Goal: Complete application form

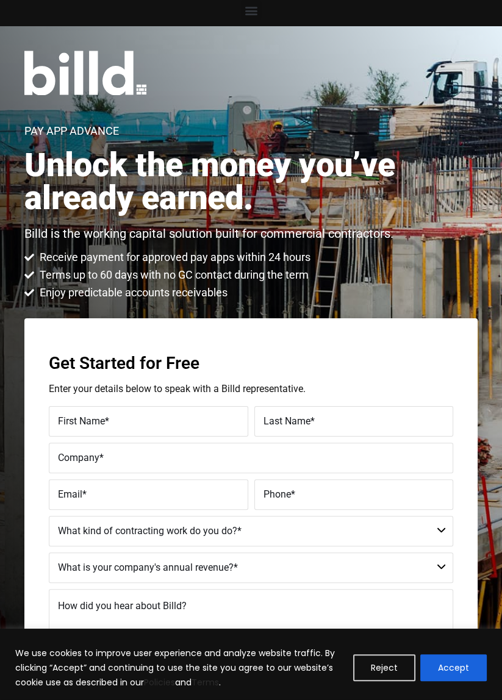
scroll to position [35, 0]
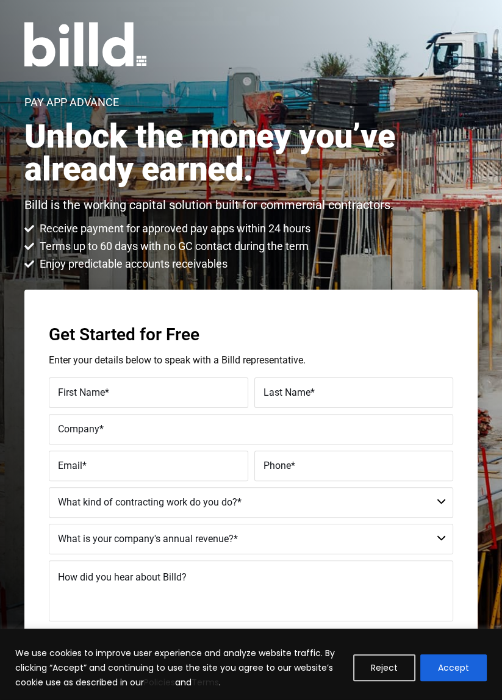
click at [491, 244] on div "Pay App Advance Unlock the money you’ve already earned. Billd is the working ca…" at bounding box center [251, 385] width 502 height 774
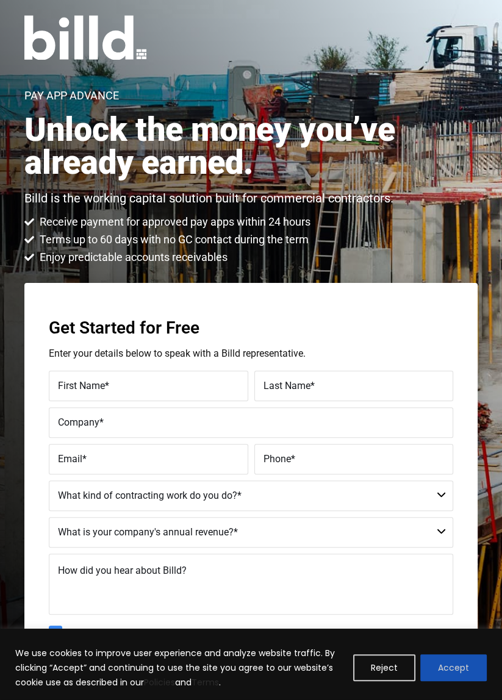
click at [454, 681] on button "Accept" at bounding box center [453, 667] width 66 height 27
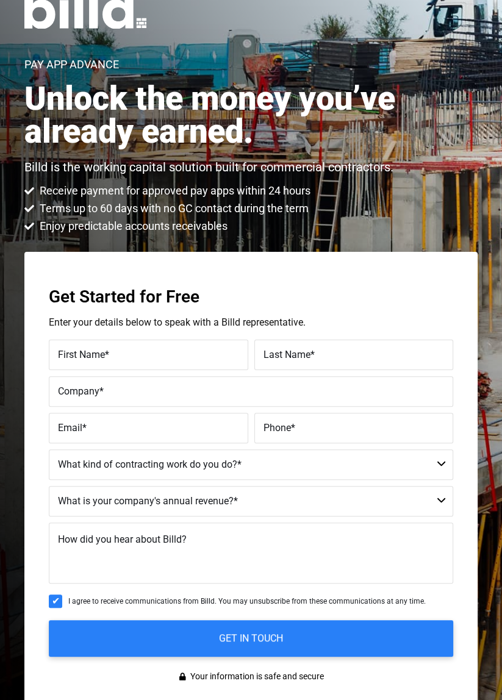
scroll to position [66, 0]
click at [198, 352] on label "First Name *" at bounding box center [148, 356] width 181 height 16
click at [198, 352] on input "First Name *" at bounding box center [148, 355] width 199 height 30
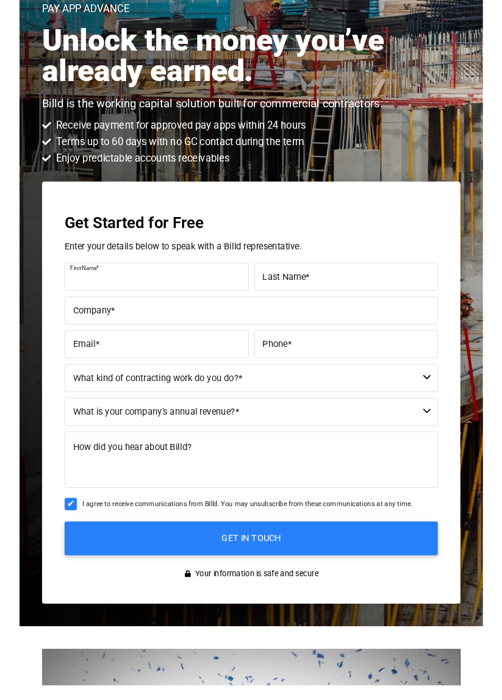
scroll to position [105, 0]
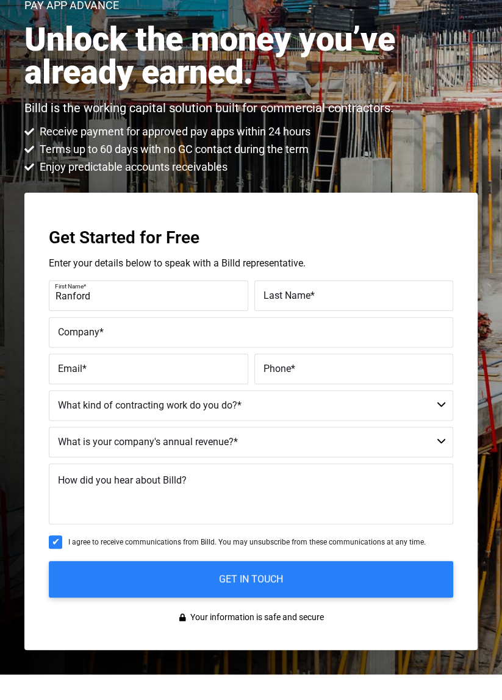
type input "Ranford"
click at [357, 312] on label "Last Name *" at bounding box center [353, 317] width 181 height 16
click at [357, 312] on input "Last Name *" at bounding box center [353, 316] width 199 height 30
type input "Herman"
click at [171, 346] on label "Company *" at bounding box center [251, 353] width 386 height 16
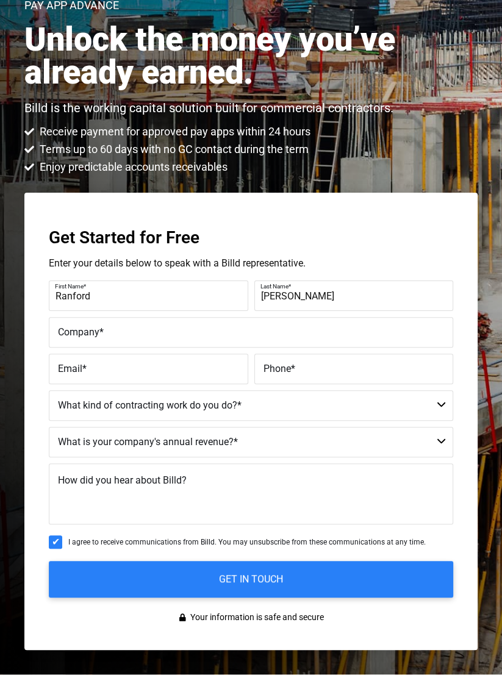
click at [171, 346] on input "Company *" at bounding box center [251, 352] width 404 height 30
type input "NanoPV Solar Inc"
click at [154, 385] on label "Email *" at bounding box center [148, 390] width 181 height 16
click at [154, 385] on input "Email *" at bounding box center [148, 389] width 199 height 30
type input "rherman@nano-pv.com"
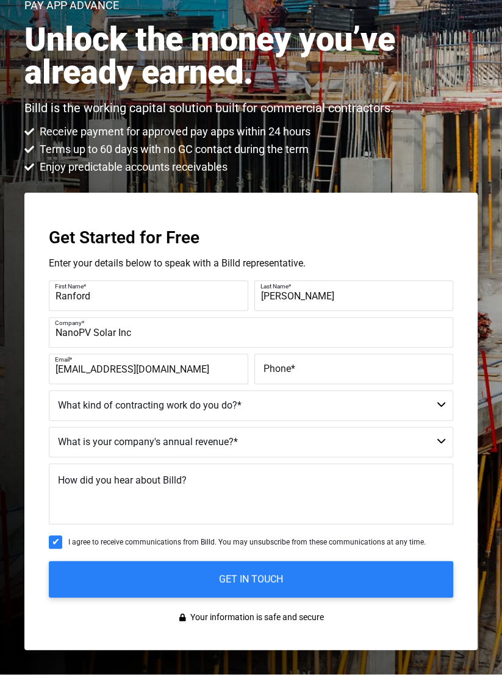
click at [338, 389] on label "Phone *" at bounding box center [353, 390] width 181 height 16
click at [338, 389] on input "Phone *" at bounding box center [353, 389] width 199 height 30
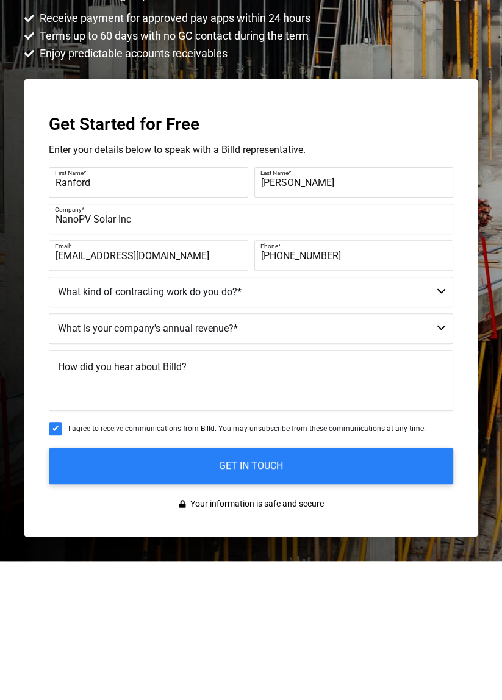
type input "(404) 803-5002"
click at [441, 424] on select "Commercial Commercial and Residential Residential Not a Contractor" at bounding box center [251, 425] width 404 height 30
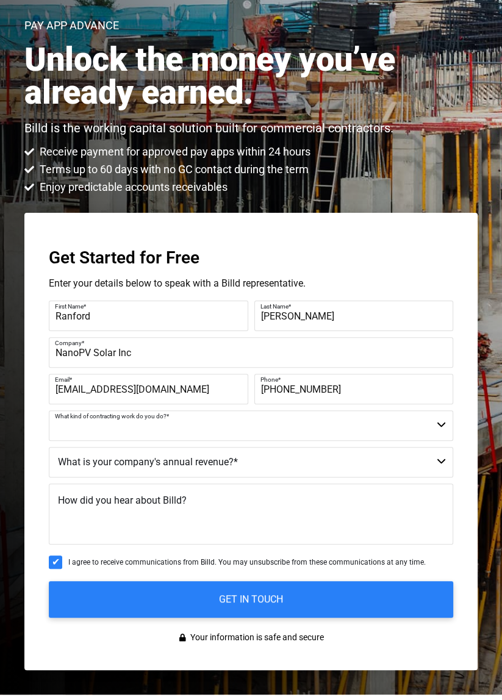
select select "Commercial"
click at [49, 410] on select "Commercial Commercial and Residential Residential Not a Contractor" at bounding box center [251, 425] width 404 height 30
click at [439, 464] on select "$40M + $25M - $40M $8M - $25M $4M - $8M $2M - $4M $1M - $2M Less than $1M" at bounding box center [251, 462] width 404 height 30
select select "$2M - $4M"
click at [49, 447] on select "$40M + $25M - $40M $8M - $25M $4M - $8M $2M - $4M $1M - $2M Less than $1M" at bounding box center [251, 462] width 404 height 30
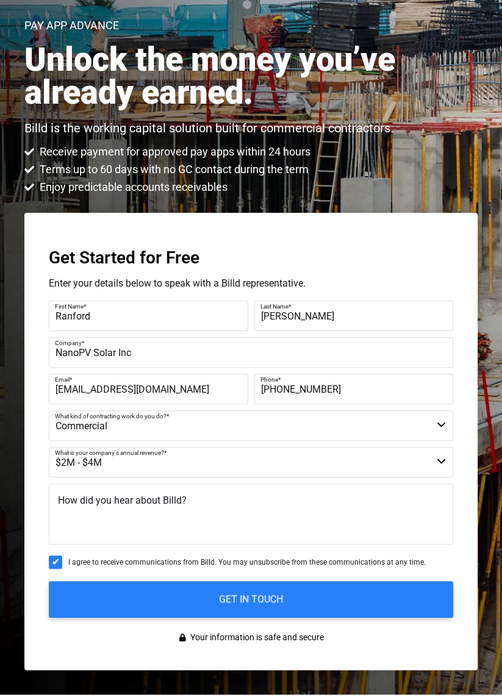
click at [172, 497] on span "How did you hear about Billd?" at bounding box center [122, 500] width 129 height 12
click at [172, 497] on textarea "How did you hear about Billd?" at bounding box center [251, 514] width 404 height 61
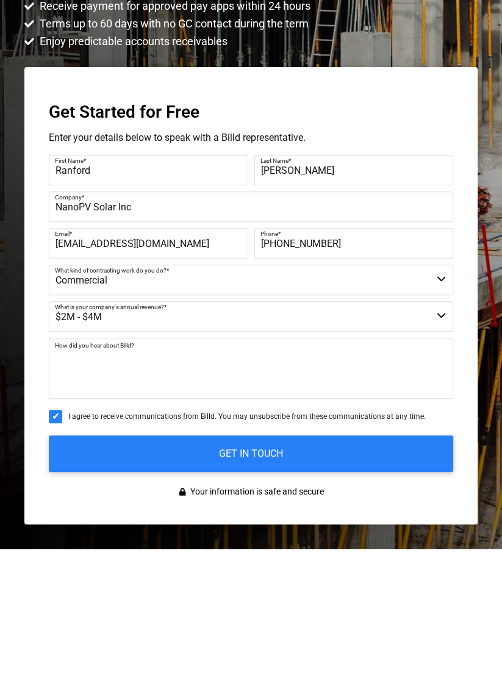
scroll to position [155, 0]
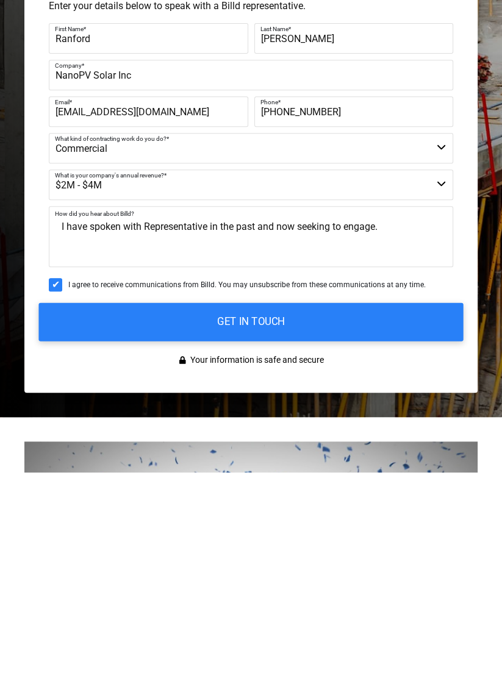
type textarea "I have spoken with Representative in the past and now seeking to engage."
click at [384, 543] on input "GET IN TOUCH" at bounding box center [250, 549] width 424 height 38
